Goal: Information Seeking & Learning: Learn about a topic

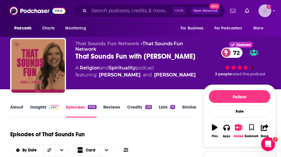
click at [275, 11] on icon "Show profile menu" at bounding box center [274, 10] width 2 height 1
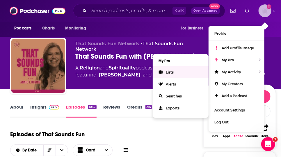
click at [167, 74] on span "Lists" at bounding box center [170, 72] width 8 height 4
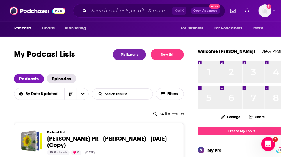
scroll to position [137, 0]
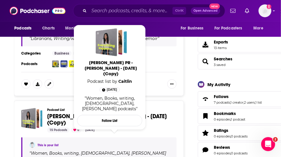
click at [121, 126] on span "[PERSON_NAME] PR - [PERSON_NAME] - [DATE] (Copy)" at bounding box center [107, 119] width 120 height 14
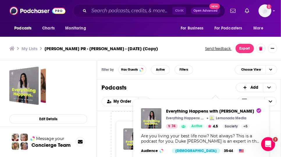
click at [181, 143] on div "Are you living your best life now? Not always? This is a podcast for you. Duke …" at bounding box center [201, 138] width 120 height 10
click at [193, 111] on span "Everything Happens with Kate Bowler" at bounding box center [213, 111] width 95 height 6
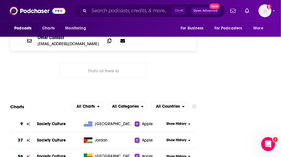
scroll to position [637, 0]
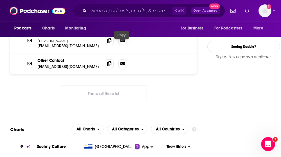
click at [111, 17] on icon at bounding box center [109, 14] width 4 height 5
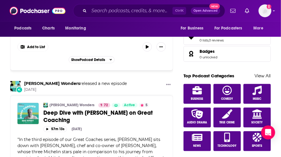
scroll to position [411, 0]
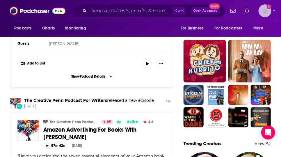
click at [275, 11] on icon "Show profile menu" at bounding box center [274, 10] width 2 height 3
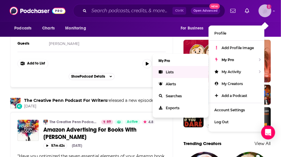
click at [175, 75] on link "Lists" at bounding box center [181, 72] width 56 height 12
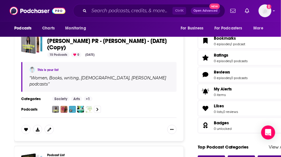
scroll to position [224, 0]
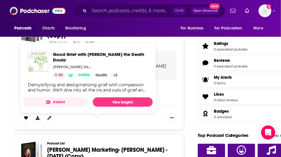
click at [93, 101] on img at bounding box center [89, 97] width 7 height 7
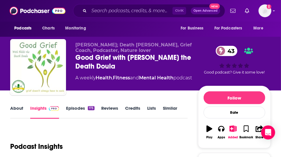
click at [23, 118] on link "About" at bounding box center [16, 111] width 13 height 13
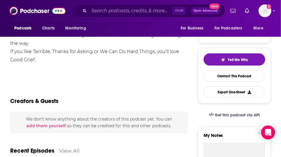
scroll to position [106, 0]
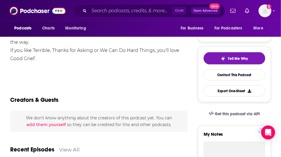
click at [188, 44] on div "Demystifying and destigmatizing grief with compassion and humor. We'll dive int…" at bounding box center [99, 42] width 178 height 41
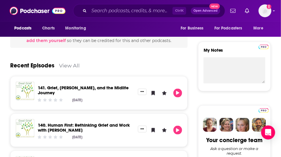
scroll to position [53, 0]
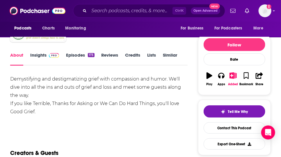
click at [83, 65] on link "Episodes 173" at bounding box center [80, 58] width 28 height 13
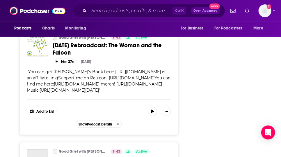
scroll to position [2465, 0]
